Goal: Information Seeking & Learning: Learn about a topic

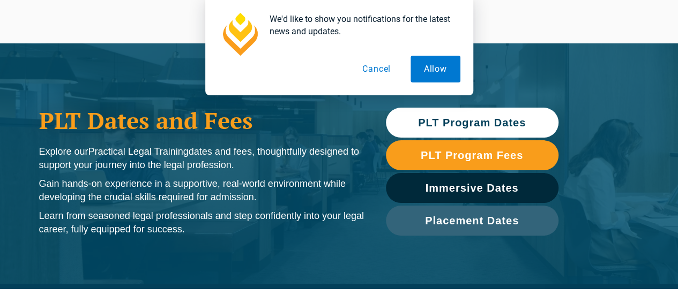
click at [591, 98] on div "PLT Dates and Fees Explore our Practical Legal Training dates and fees, thought…" at bounding box center [339, 166] width 678 height 246
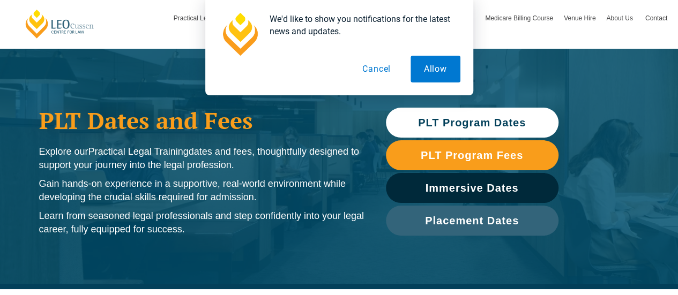
click at [435, 70] on button "Allow" at bounding box center [436, 69] width 50 height 27
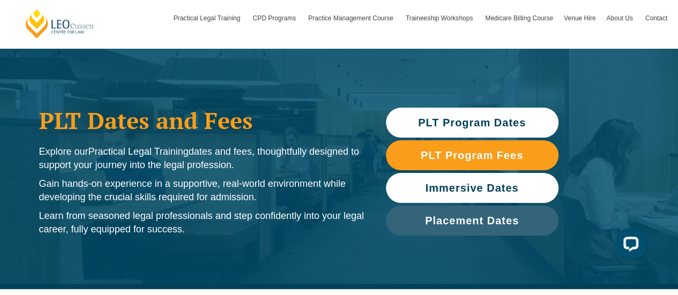
click at [470, 184] on span "Immersive Dates" at bounding box center [472, 188] width 93 height 11
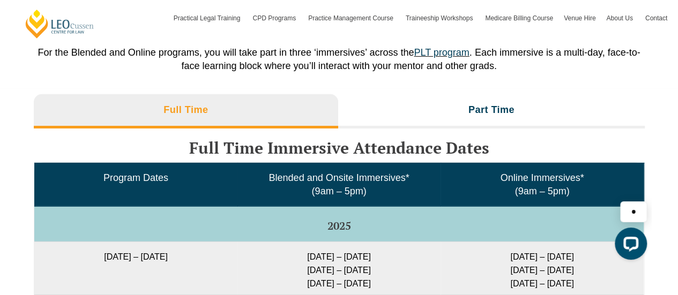
scroll to position [1682, 0]
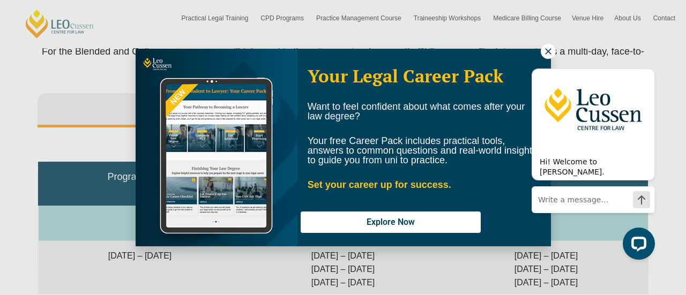
click at [543, 49] on div "Hi! Welcome to Leo Cussen. Ask me anything. I'm here to help! Chat now" at bounding box center [591, 158] width 136 height 219
click at [548, 48] on icon at bounding box center [549, 52] width 10 height 10
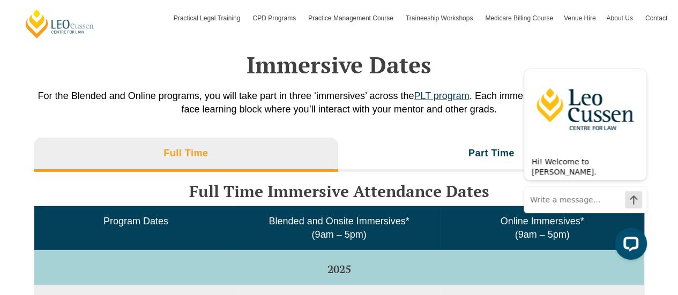
scroll to position [1624, 0]
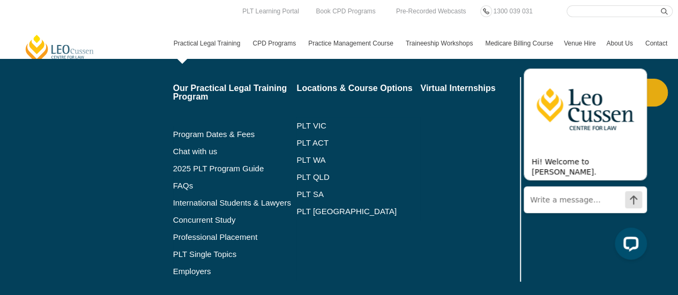
scroll to position [30, 0]
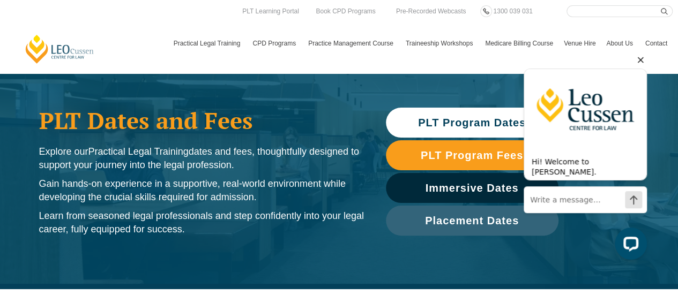
click at [639, 57] on icon "Hide greeting" at bounding box center [640, 60] width 13 height 13
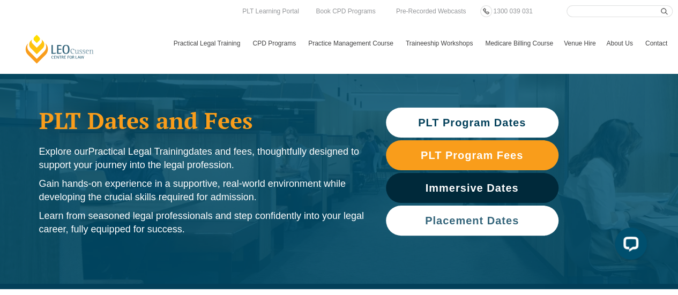
click at [509, 221] on span "Placement Dates" at bounding box center [472, 221] width 94 height 11
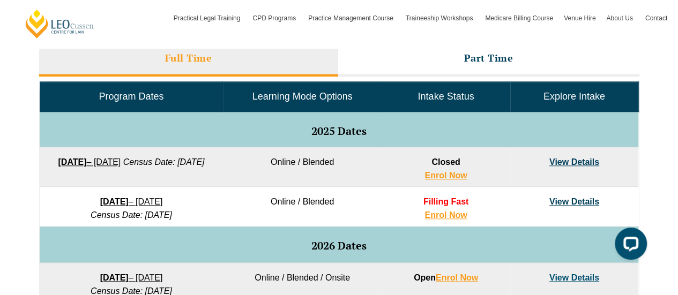
scroll to position [418, 0]
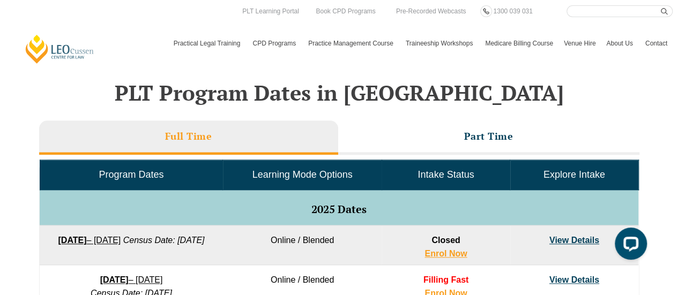
click at [209, 23] on nav "Practical Legal Training Our Practical Legal Training Program Program Dates & F…" at bounding box center [420, 38] width 505 height 42
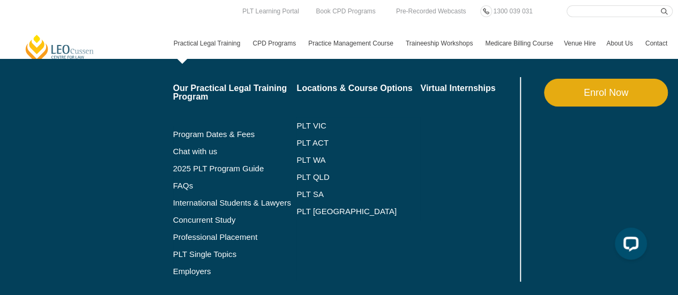
click at [211, 39] on link "Practical Legal Training" at bounding box center [207, 43] width 79 height 31
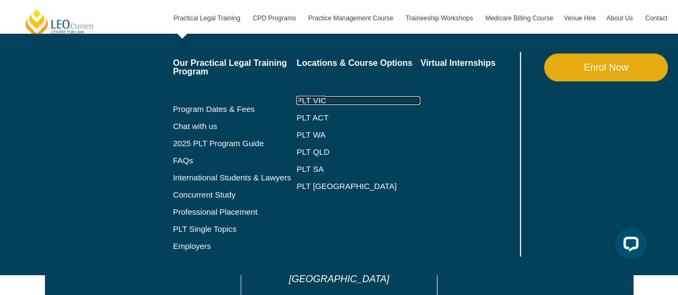
click at [353, 100] on link "PLT VIC" at bounding box center [358, 101] width 124 height 9
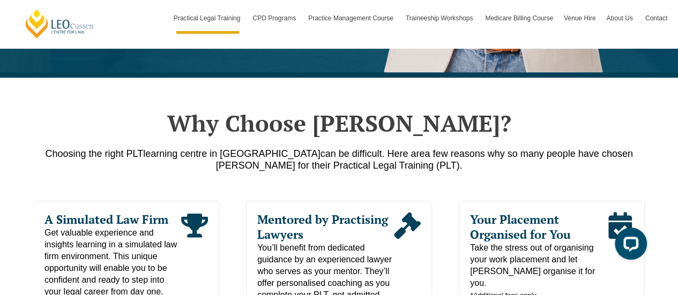
scroll to position [507, 0]
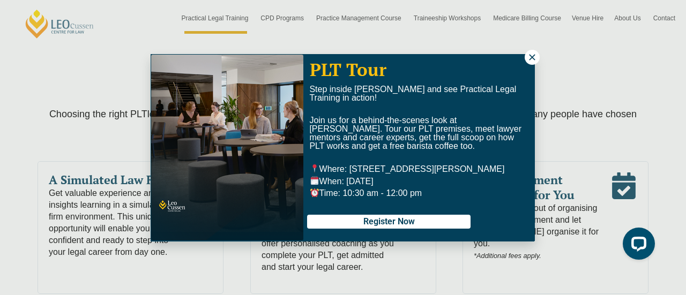
click at [531, 56] on icon at bounding box center [532, 57] width 6 height 6
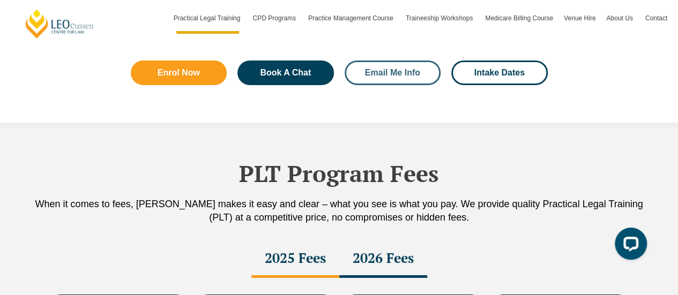
scroll to position [1751, 0]
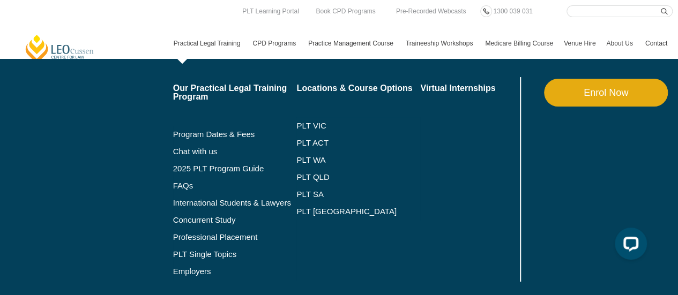
click at [219, 40] on link "Practical Legal Training" at bounding box center [207, 43] width 79 height 31
click at [211, 238] on link "Professional Placement" at bounding box center [235, 237] width 124 height 9
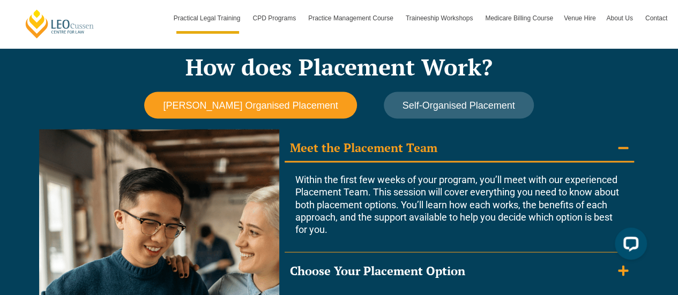
scroll to position [929, 0]
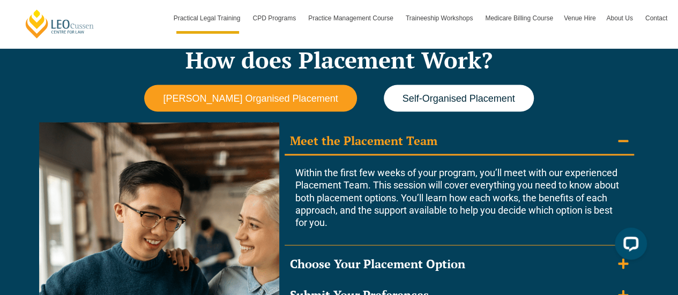
click at [407, 106] on button "Self-Organised Placement" at bounding box center [459, 98] width 150 height 27
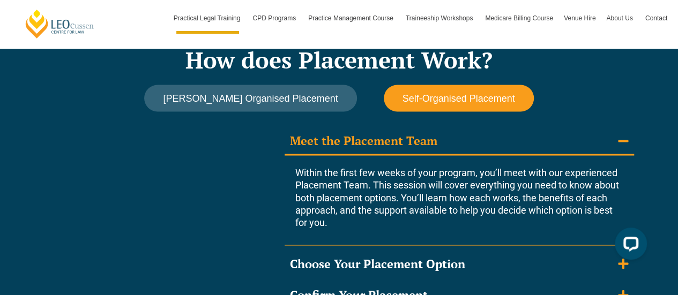
click at [407, 106] on button "Self-Organised Placement" at bounding box center [459, 98] width 150 height 27
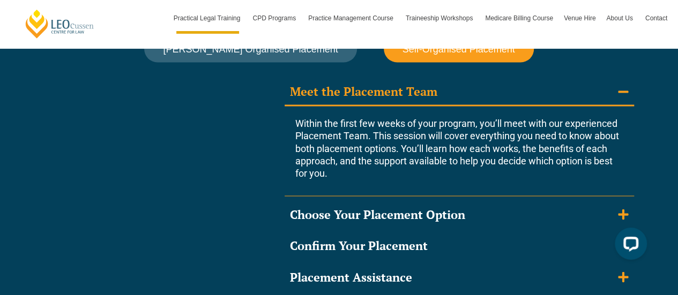
scroll to position [1041, 0]
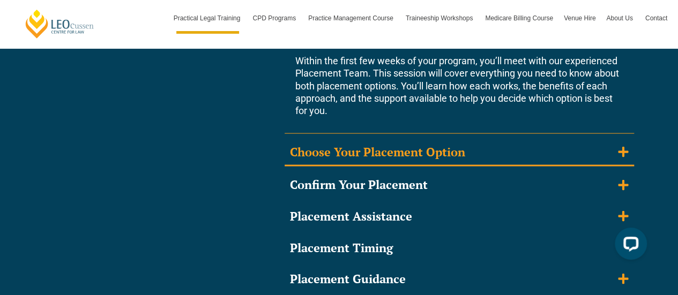
click at [621, 147] on icon "Accordion. Open links with Enter or Space, close with Escape, and navigate with…" at bounding box center [623, 152] width 10 height 12
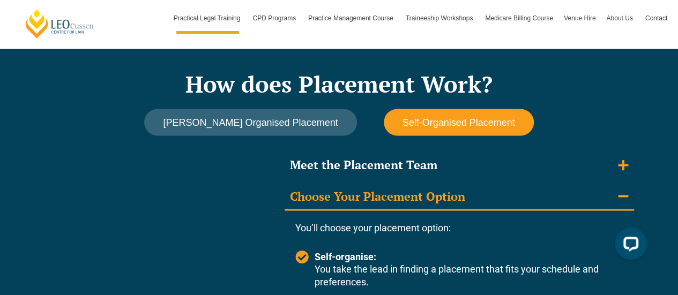
scroll to position [906, 0]
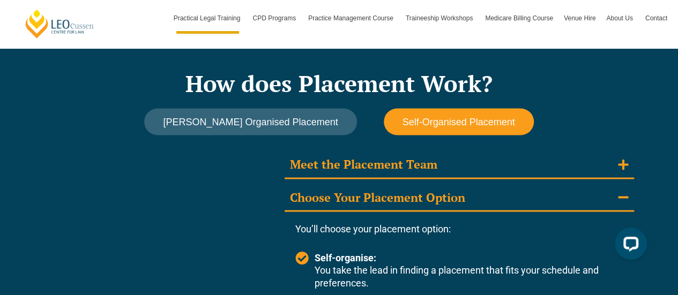
click at [625, 166] on icon "Accordion. Open links with Enter or Space, close with Escape, and navigate with…" at bounding box center [623, 165] width 10 height 12
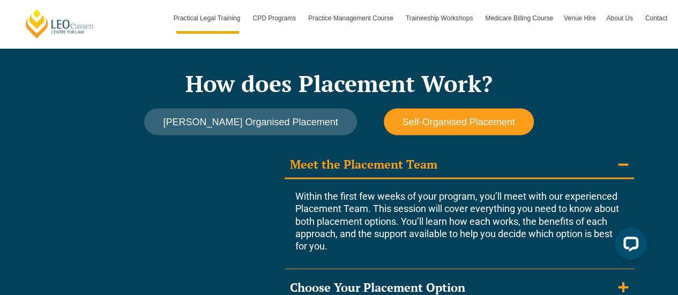
click at [625, 166] on icon "Accordion. Open links with Enter or Space, close with Escape, and navigate with…" at bounding box center [623, 165] width 10 height 12
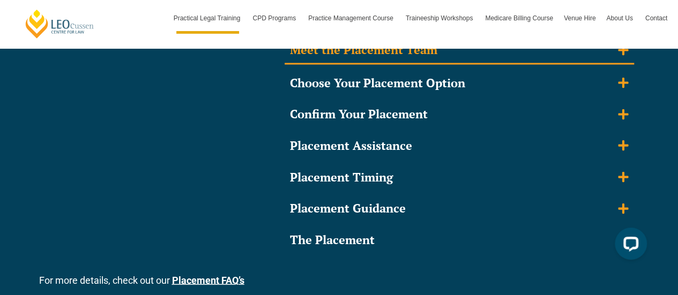
scroll to position [1017, 0]
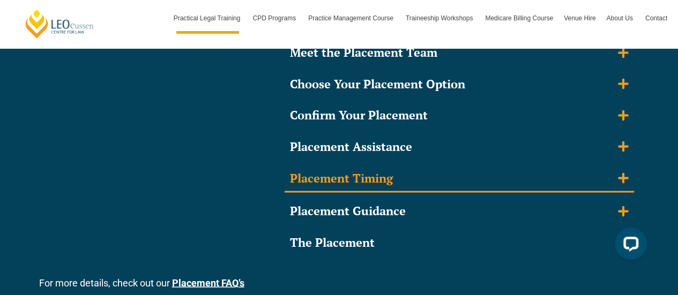
click at [624, 173] on icon "Accordion. Open links with Enter or Space, close with Escape, and navigate with…" at bounding box center [623, 179] width 10 height 12
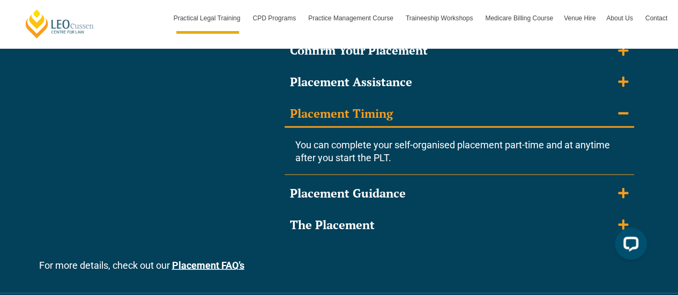
scroll to position [1083, 0]
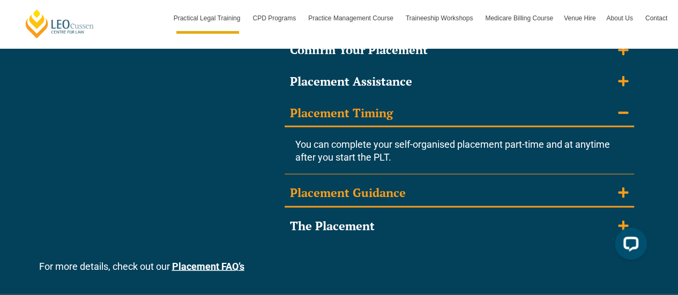
click at [628, 191] on icon "Accordion. Open links with Enter or Space, close with Escape, and navigate with…" at bounding box center [623, 193] width 10 height 12
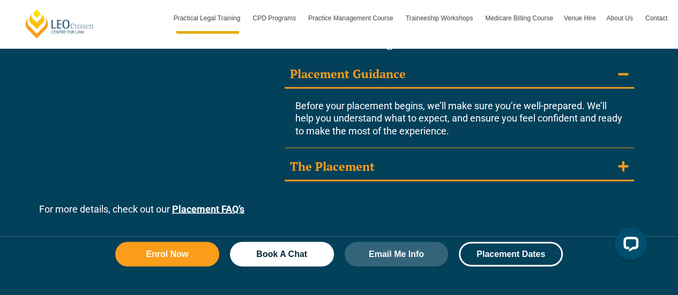
scroll to position [1153, 0]
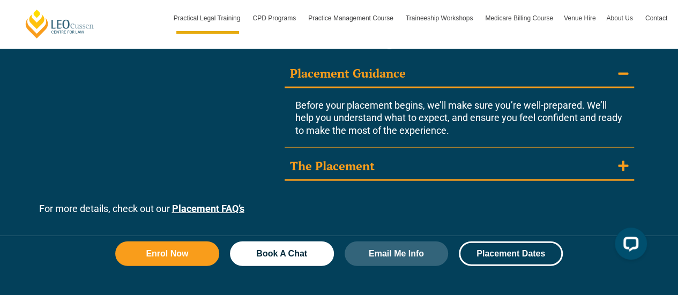
click at [621, 170] on icon "Accordion. Open links with Enter or Space, close with Escape, and navigate with…" at bounding box center [623, 166] width 10 height 12
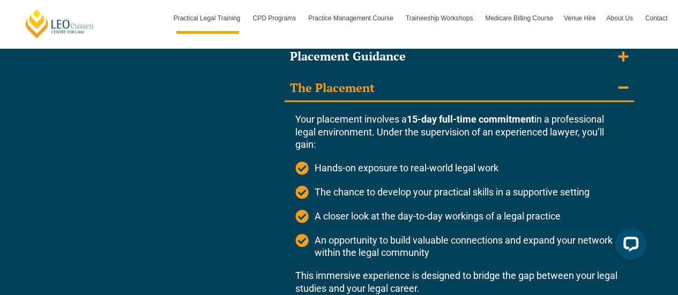
scroll to position [1169, 0]
